Goal: Information Seeking & Learning: Learn about a topic

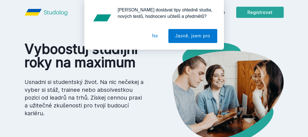
click at [222, 12] on div "[PERSON_NAME] dostávat tipy ohledně studia, nových testů, hodnocení učitelů a p…" at bounding box center [154, 25] width 140 height 50
click at [154, 35] on button "Ne" at bounding box center [155, 36] width 20 height 14
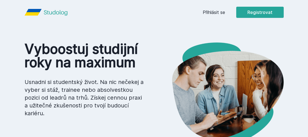
click at [211, 14] on link "Přihlásit se" at bounding box center [214, 12] width 22 height 7
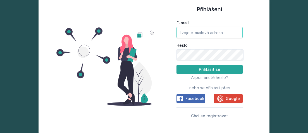
type input "[EMAIL_ADDRESS][DOMAIN_NAME]"
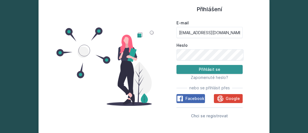
click at [197, 69] on button "Přihlásit se" at bounding box center [209, 69] width 66 height 9
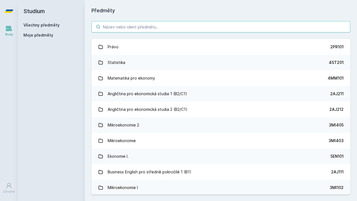
click at [135, 28] on input "search" at bounding box center [221, 26] width 259 height 11
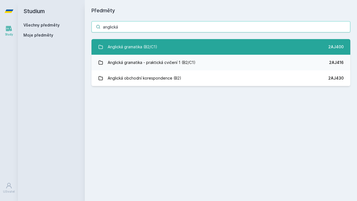
type input "anglická"
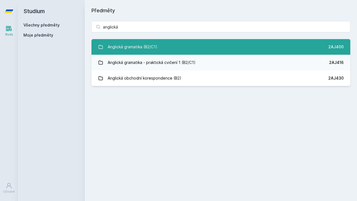
click at [132, 47] on div "Anglická gramatika (B2/C1)" at bounding box center [133, 46] width 50 height 11
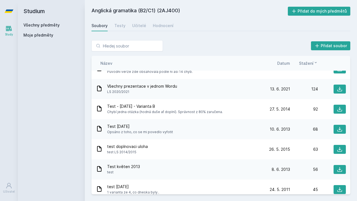
scroll to position [12, 0]
click at [308, 87] on icon at bounding box center [340, 89] width 6 height 6
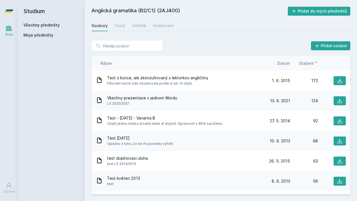
scroll to position [0, 0]
click at [166, 33] on div "Anglická gramatika (B2/C1) (2AJ400) Přidat do mých předmětů [GEOGRAPHIC_DATA] T…" at bounding box center [221, 101] width 259 height 188
click at [8, 137] on icon at bounding box center [9, 185] width 7 height 7
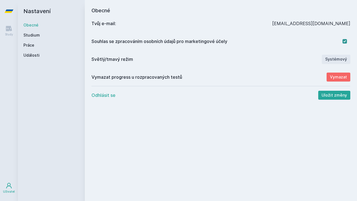
click at [106, 94] on button "Odhlásit se" at bounding box center [104, 95] width 24 height 7
